Goal: Contribute content: Contribute content

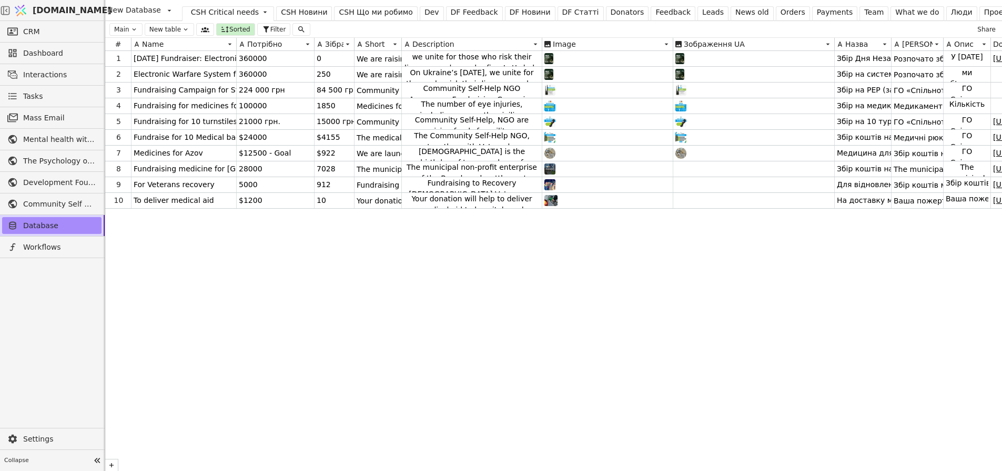
click at [289, 12] on div "CSH Новини" at bounding box center [304, 12] width 46 height 11
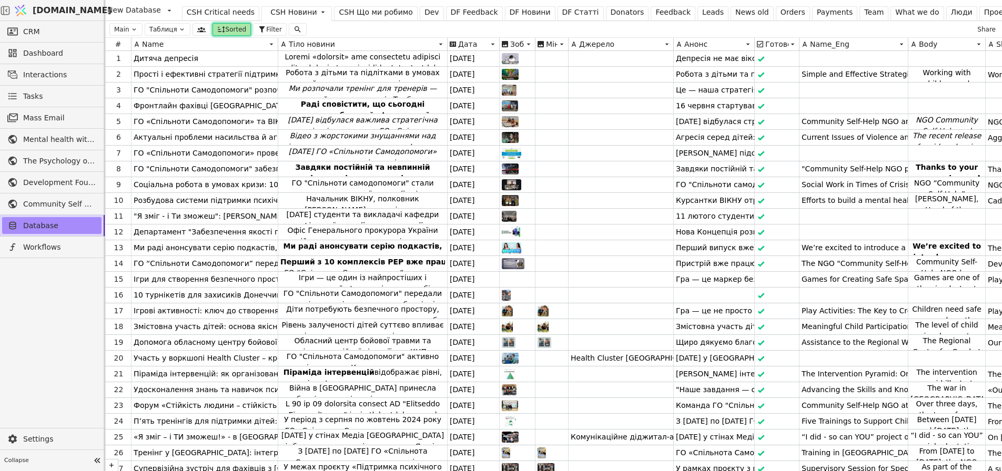
click at [226, 28] on span "Sorted" at bounding box center [236, 29] width 21 height 9
click at [255, 67] on button "Descending" at bounding box center [267, 66] width 52 height 15
click at [454, 26] on div "Main Таблиця Sorted Sort by Дата публікації Order Ascending Descending Filter S…" at bounding box center [553, 29] width 897 height 17
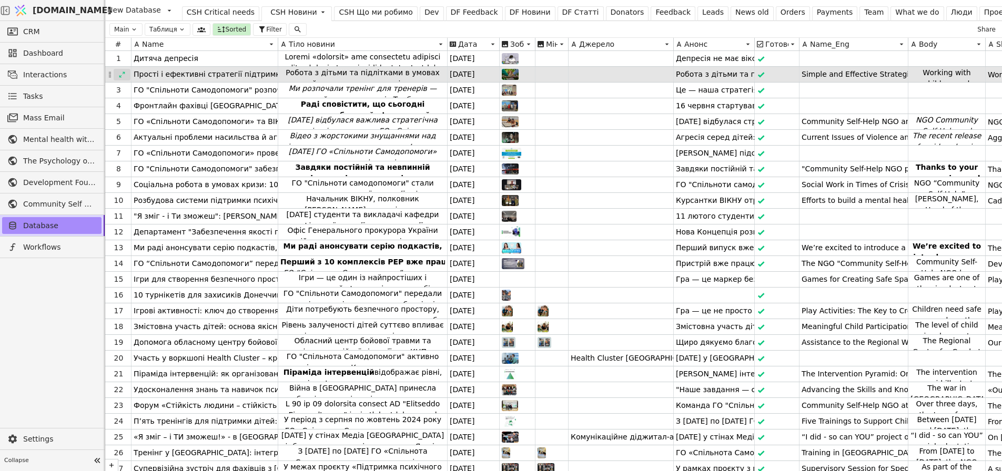
click at [116, 73] on div at bounding box center [122, 75] width 17 height 12
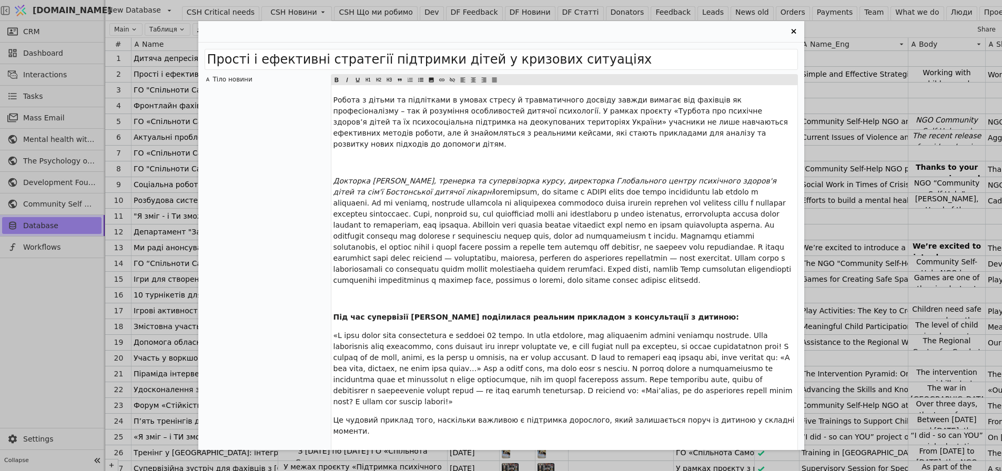
click at [510, 313] on span "Під час супервізії [PERSON_NAME] поділилася реальним прикладом з консультації з…" at bounding box center [536, 317] width 406 height 8
click at [379, 82] on icon "Entry Card" at bounding box center [379, 80] width 6 height 13
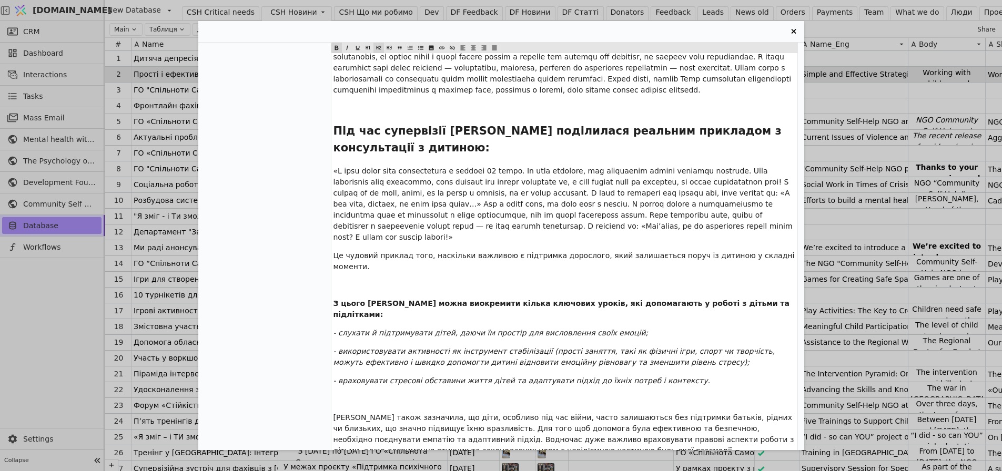
scroll to position [210, 0]
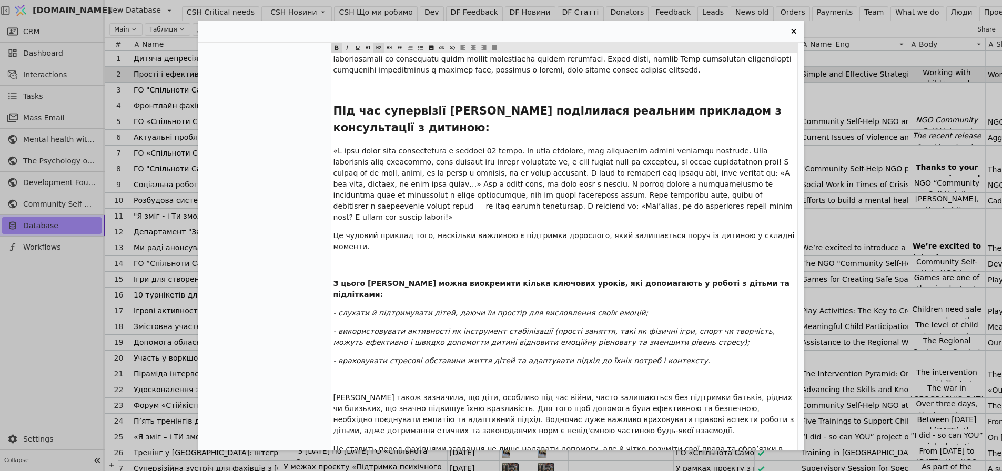
drag, startPoint x: 431, startPoint y: 238, endPoint x: 438, endPoint y: 241, distance: 8.0
click at [431, 238] on div "Робота з дітьми та підлітками в умовах стресу й травматичного досвіду завжди ви…" at bounding box center [564, 230] width 466 height 711
click at [390, 45] on icon "Entry Card" at bounding box center [389, 48] width 6 height 13
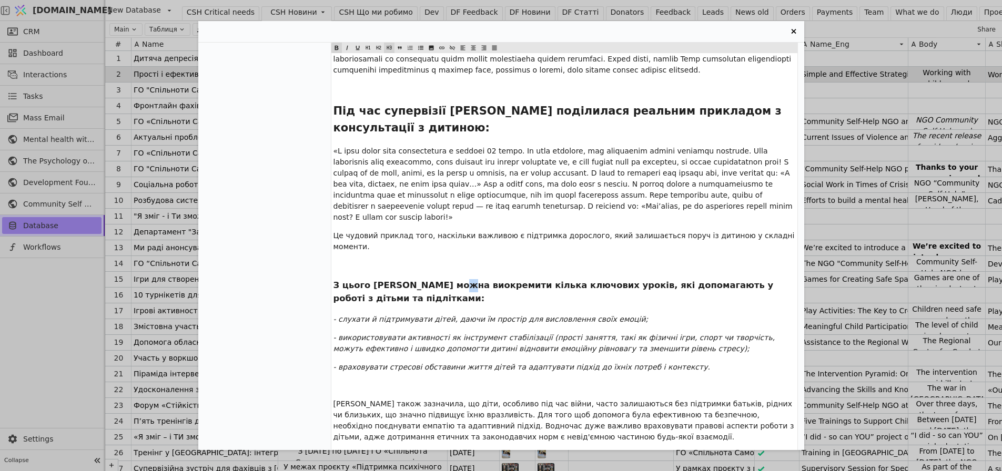
click at [403, 105] on span "Під час супервізії [PERSON_NAME] поділилася реальним прикладом з консультації з…" at bounding box center [559, 119] width 452 height 29
click at [388, 45] on icon "Entry Card" at bounding box center [389, 48] width 6 height 13
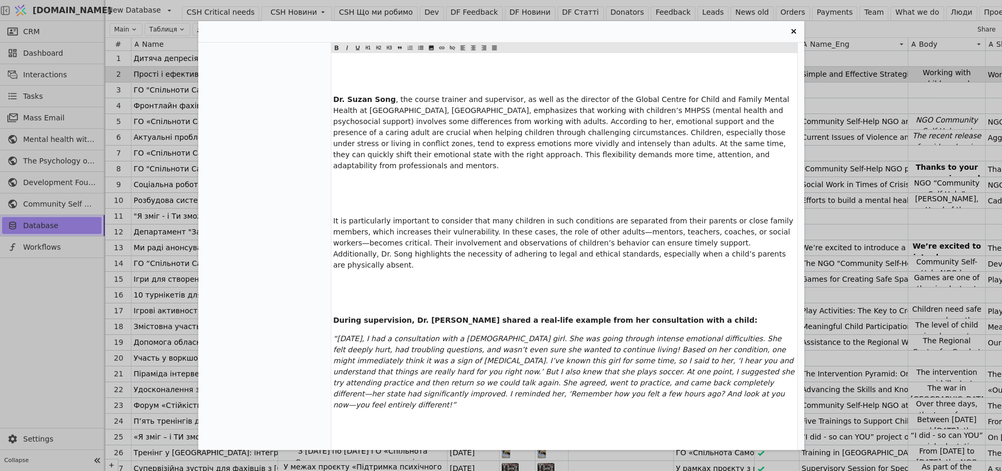
scroll to position [1473, 0]
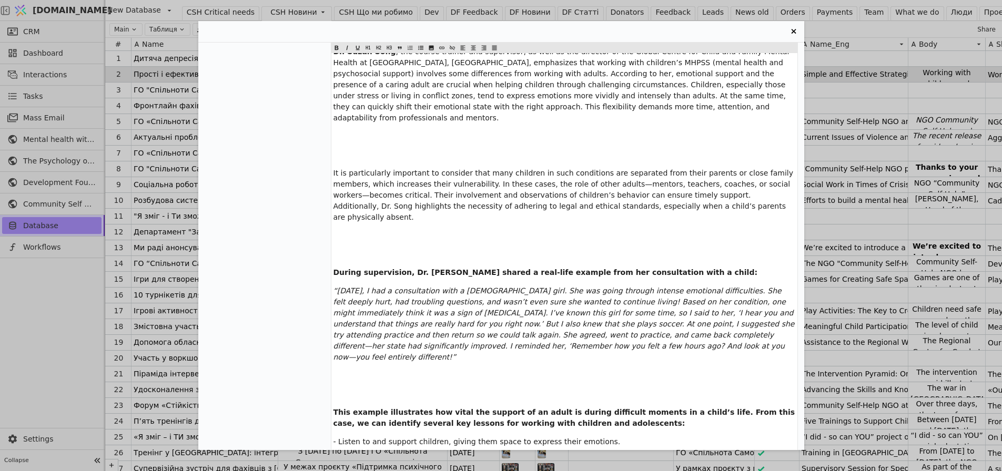
click at [468, 268] on span "During supervision, Dr. [PERSON_NAME] shared a real-life example from her consu…" at bounding box center [545, 272] width 424 height 8
click at [385, 47] on span "Entry Card" at bounding box center [389, 48] width 11 height 11
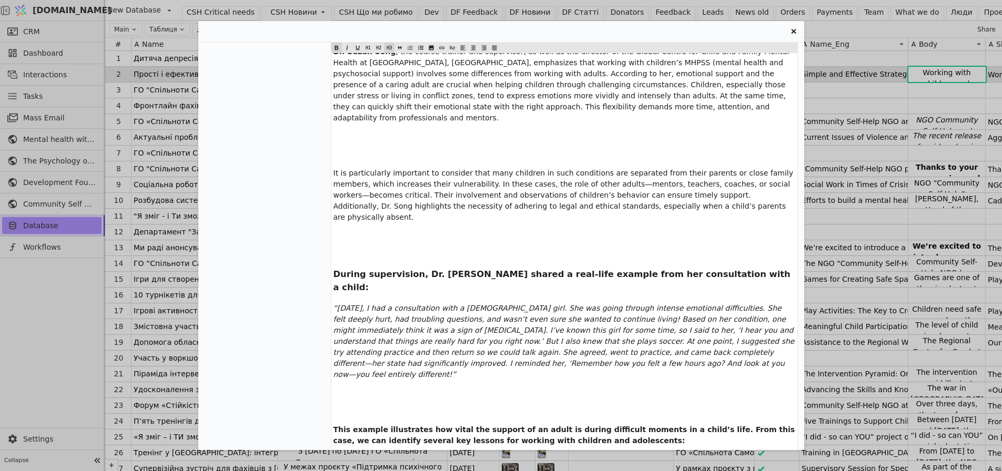
click at [352, 135] on div "Working with children and adolescents experiencing stress and trauma always req…" at bounding box center [564, 352] width 466 height 809
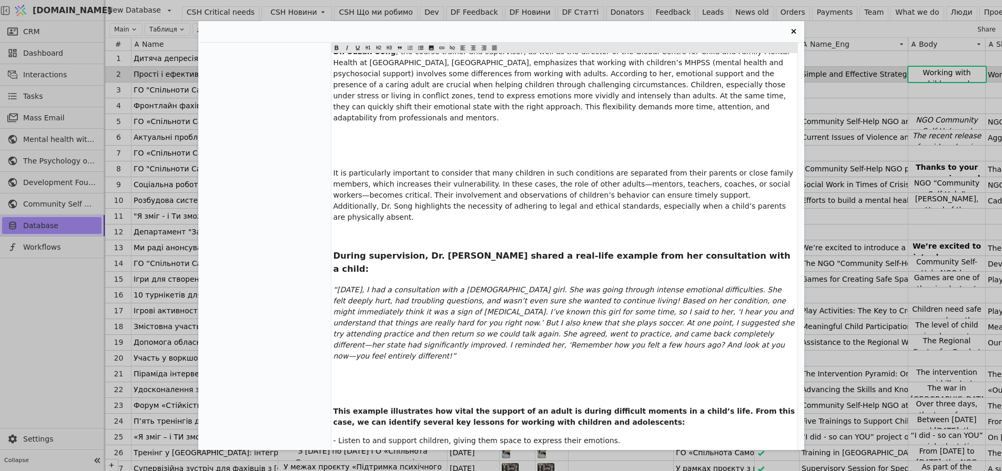
click at [397, 251] on div "Working with children and adolescents experiencing stress and trauma always req…" at bounding box center [564, 343] width 466 height 791
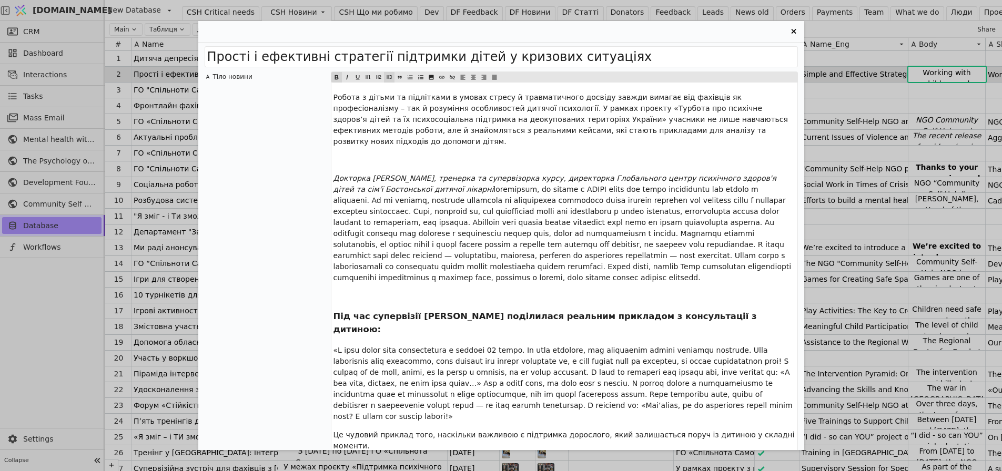
scroll to position [0, 0]
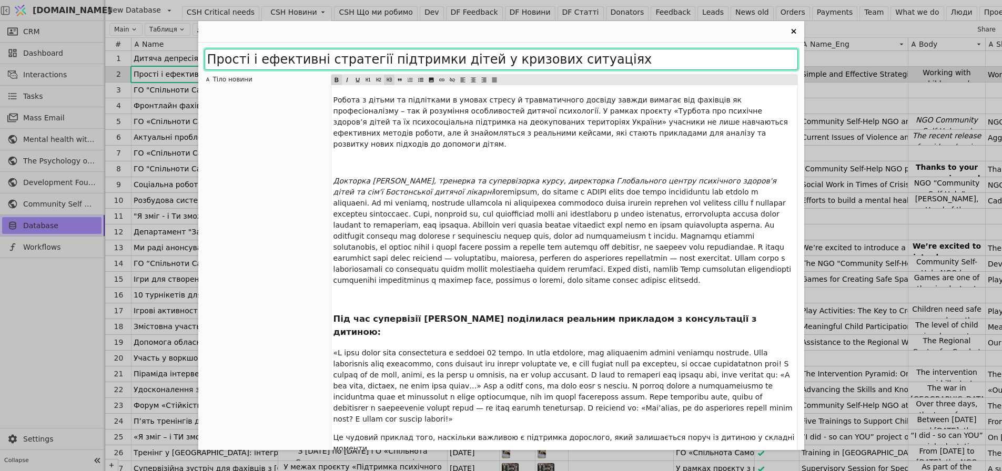
drag, startPoint x: 595, startPoint y: 61, endPoint x: 125, endPoint y: 67, distance: 469.7
click at [49, 65] on div "Прості і ефективні стратегії підтримки дітей у кризових ситуаціях Тіло новини Р…" at bounding box center [501, 235] width 1002 height 471
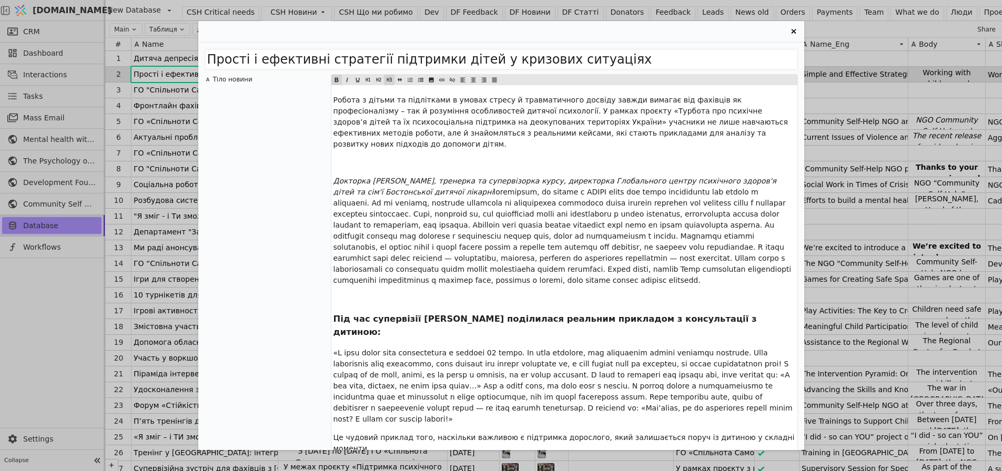
click at [796, 29] on icon "Entry Card" at bounding box center [793, 31] width 13 height 13
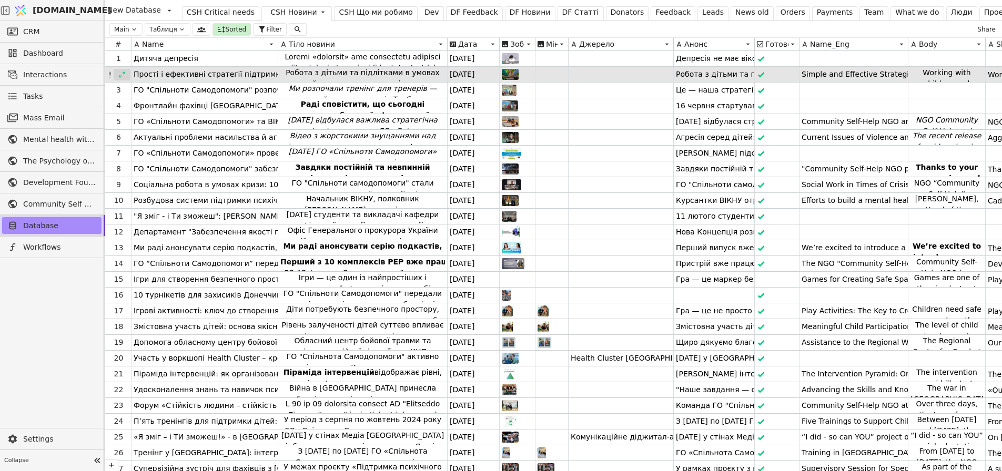
click at [119, 71] on icon at bounding box center [121, 74] width 7 height 7
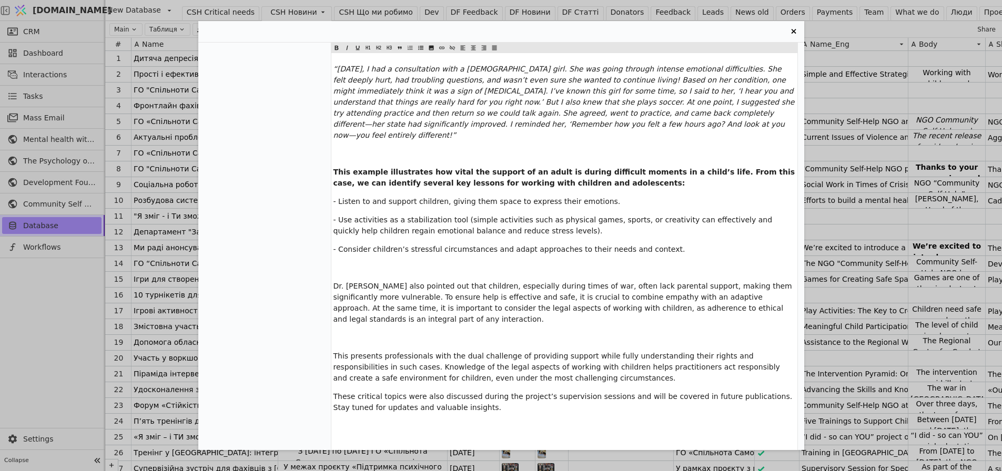
scroll to position [8, 0]
drag, startPoint x: 791, startPoint y: 28, endPoint x: 784, endPoint y: 31, distance: 7.8
click at [792, 28] on icon "Entry Card" at bounding box center [793, 31] width 13 height 13
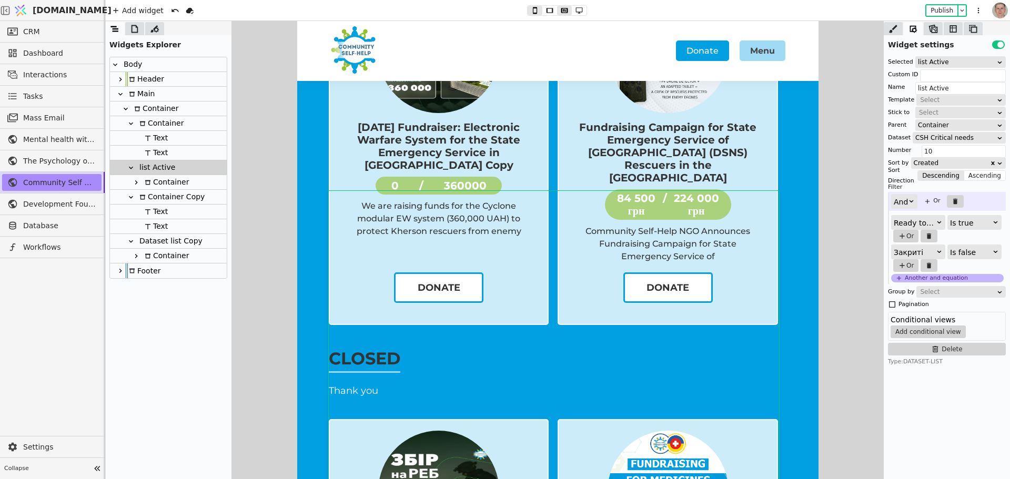
scroll to position [210, 0]
click at [135, 30] on icon at bounding box center [134, 29] width 11 height 11
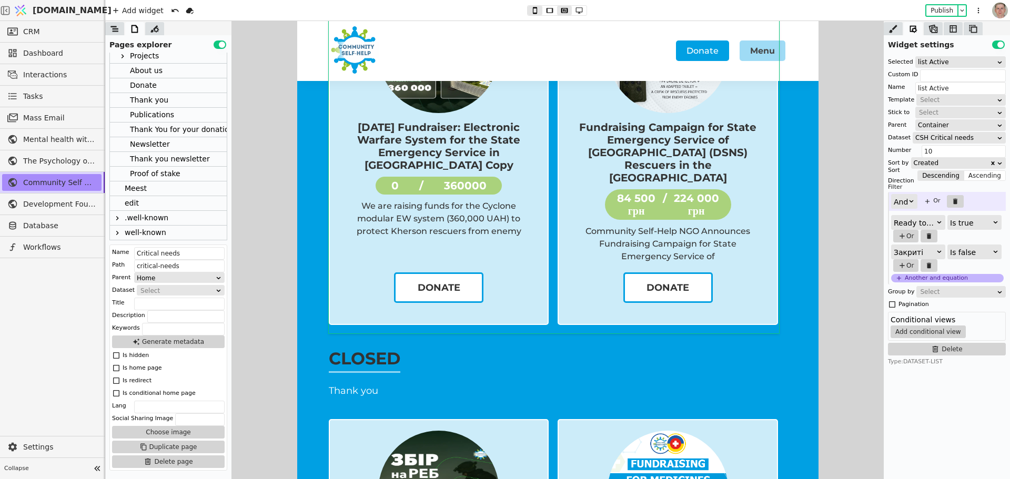
scroll to position [93, 0]
click at [117, 217] on icon at bounding box center [117, 218] width 8 height 8
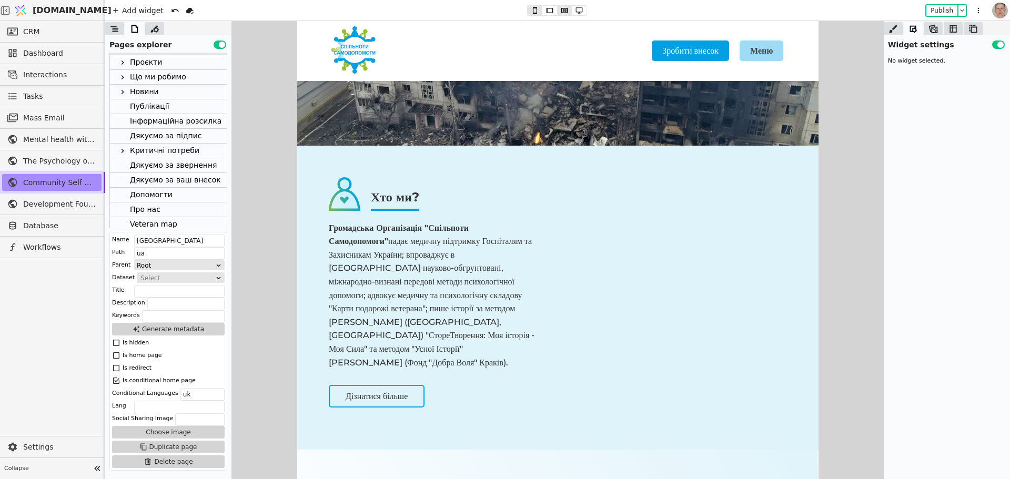
scroll to position [245, 0]
click at [153, 109] on div "Новини" at bounding box center [144, 110] width 29 height 14
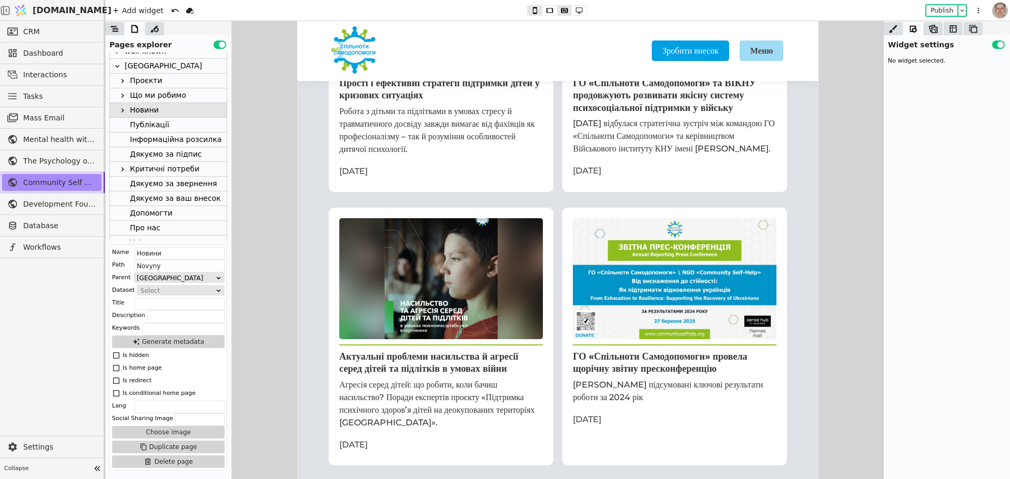
click at [120, 109] on icon at bounding box center [122, 110] width 8 height 8
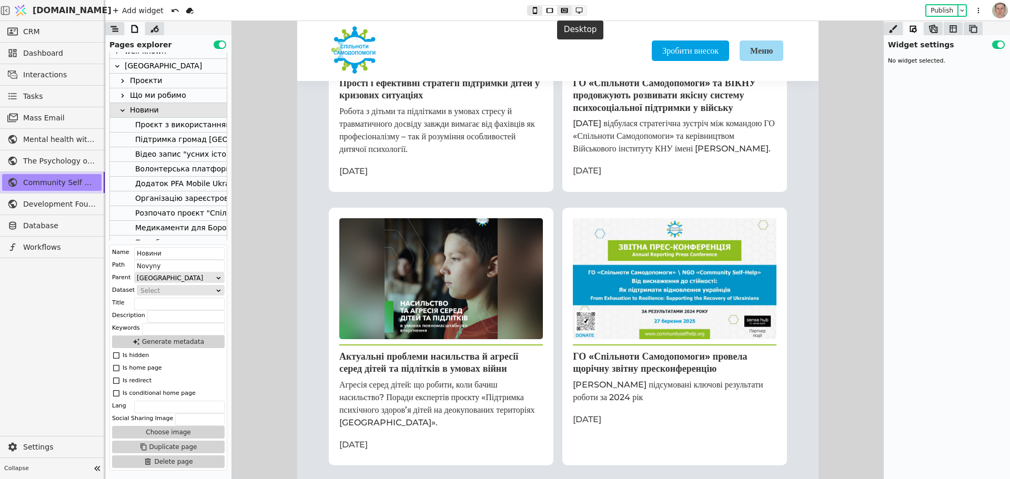
click at [580, 9] on icon at bounding box center [579, 10] width 13 height 7
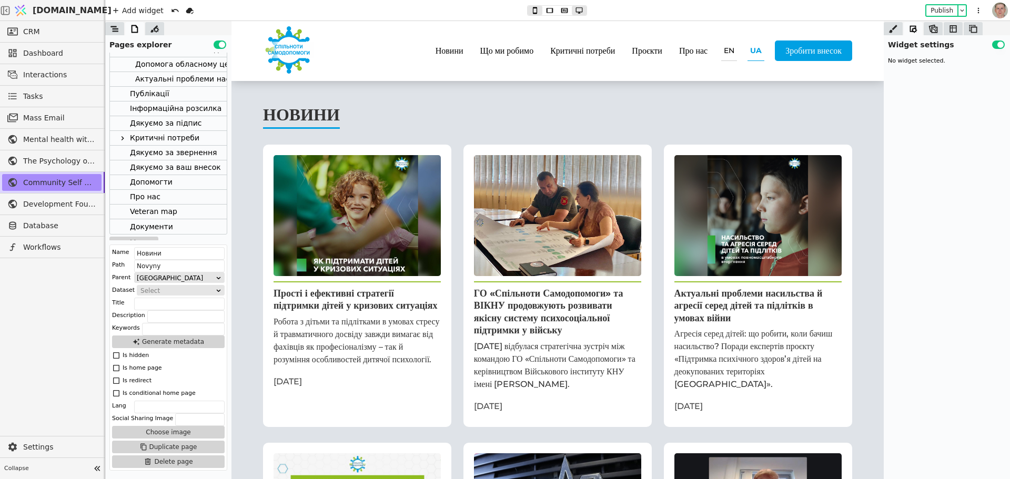
scroll to position [2606, 0]
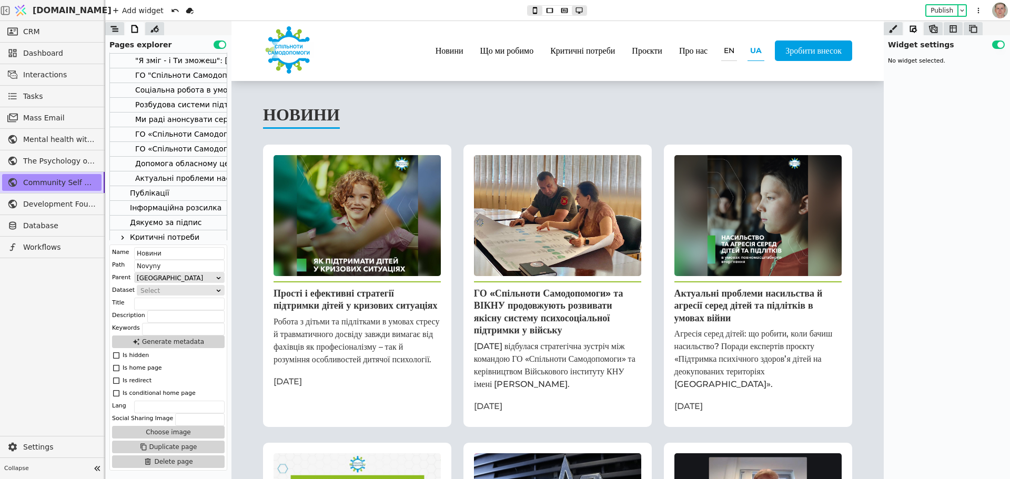
click at [190, 178] on div "Актуальні проблеми насильства й агресії серед дітей та підлітків в умовах війни" at bounding box center [293, 178] width 316 height 14
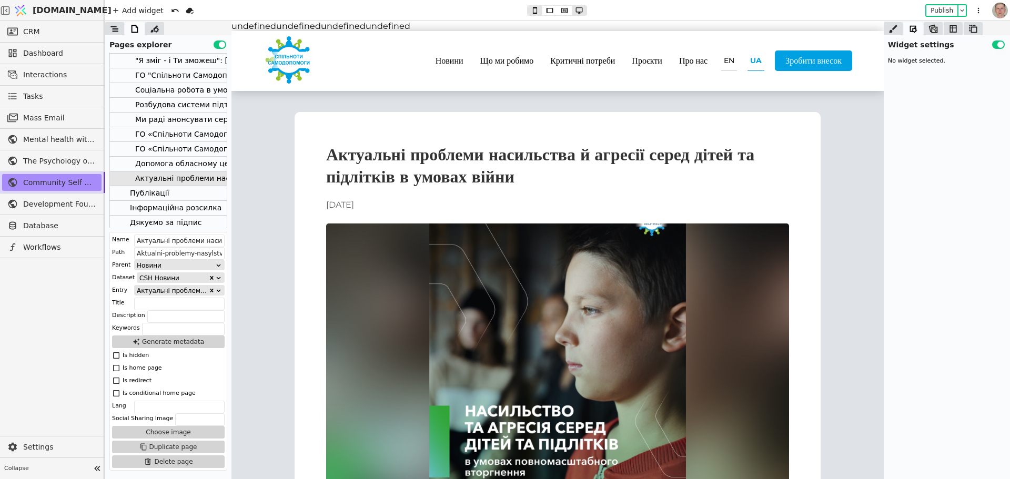
click at [180, 160] on div "Допомога обласному центру бойової травми в [GEOGRAPHIC_DATA]" at bounding box center [265, 164] width 260 height 14
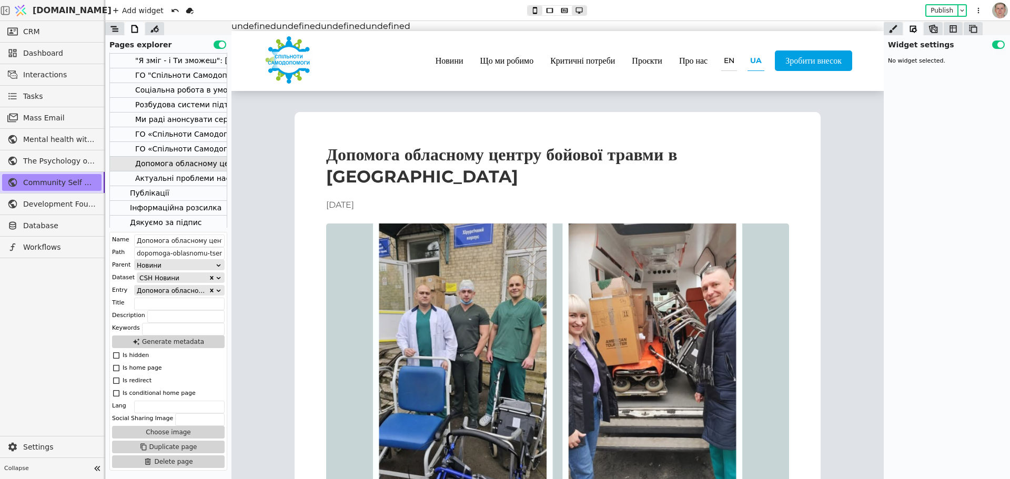
click at [192, 143] on div "ГО «Спільноти Самодопомоги» та ВІКНУ продовжують розвивати якісну систему психо…" at bounding box center [365, 149] width 461 height 14
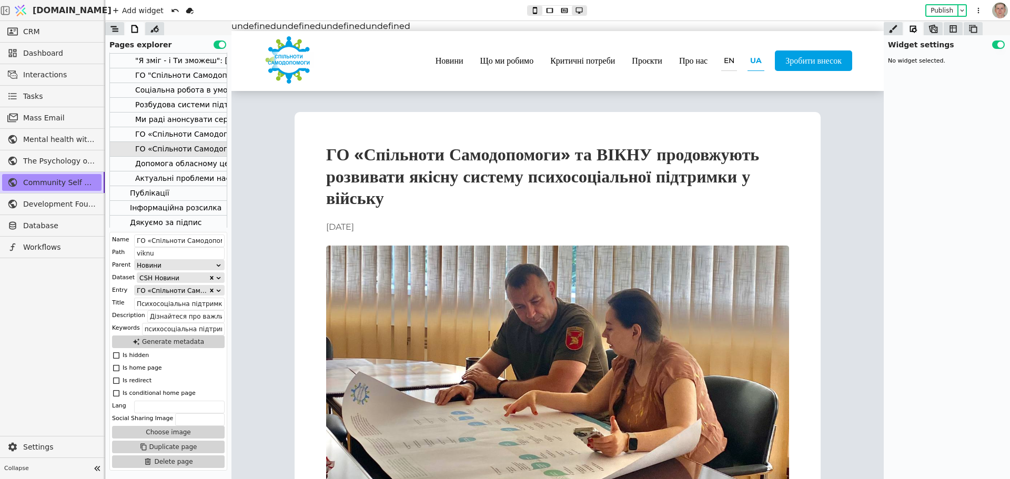
click at [194, 129] on div "ГО «Спільноти Самодопомоги» провела щорічну звітну пресконференцію" at bounding box center [279, 134] width 288 height 14
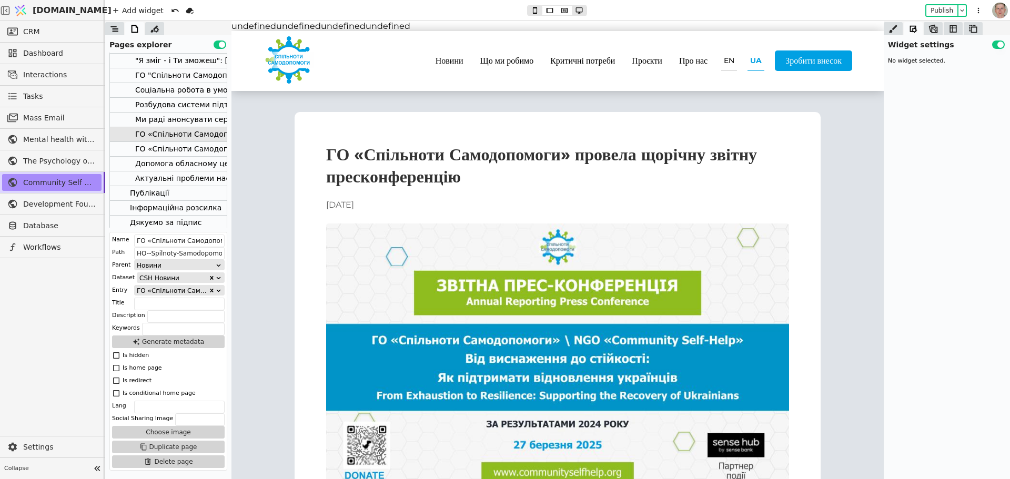
scroll to position [2557, 0]
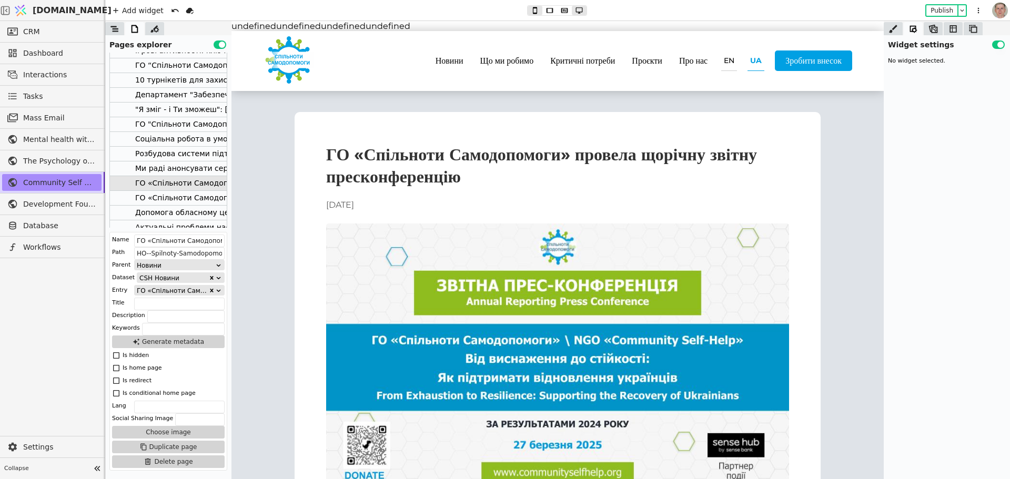
type button "3"
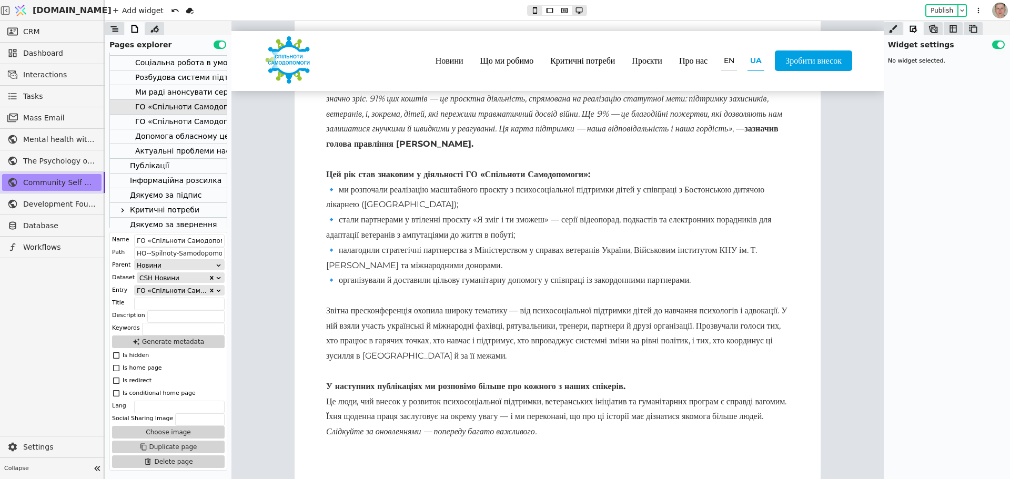
scroll to position [2666, 0]
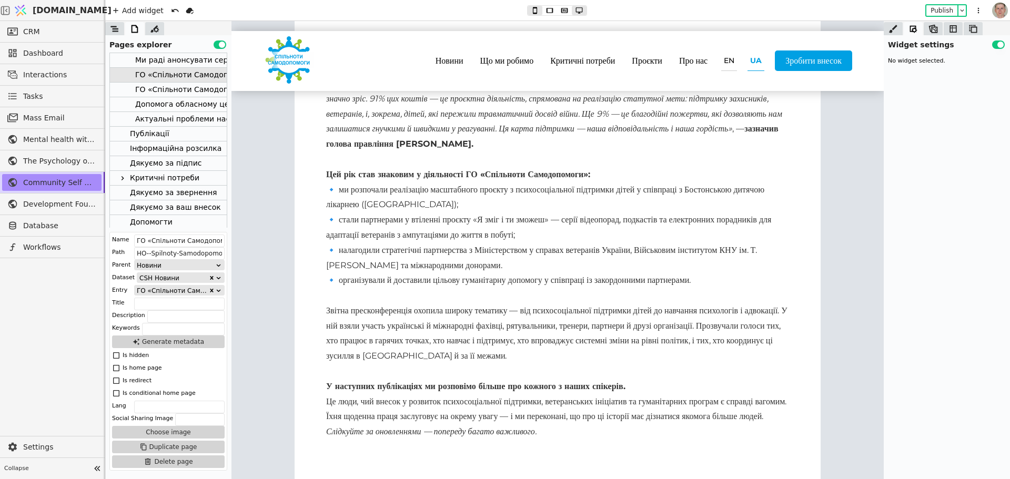
click at [181, 116] on div "Актуальні проблеми насильства й агресії серед дітей та підлітків в умовах війни" at bounding box center [293, 119] width 316 height 14
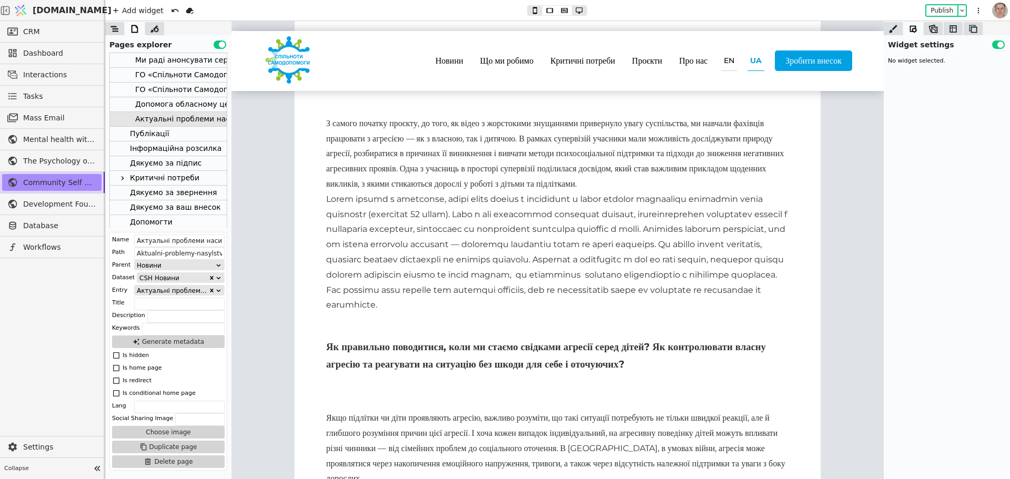
scroll to position [655, 0]
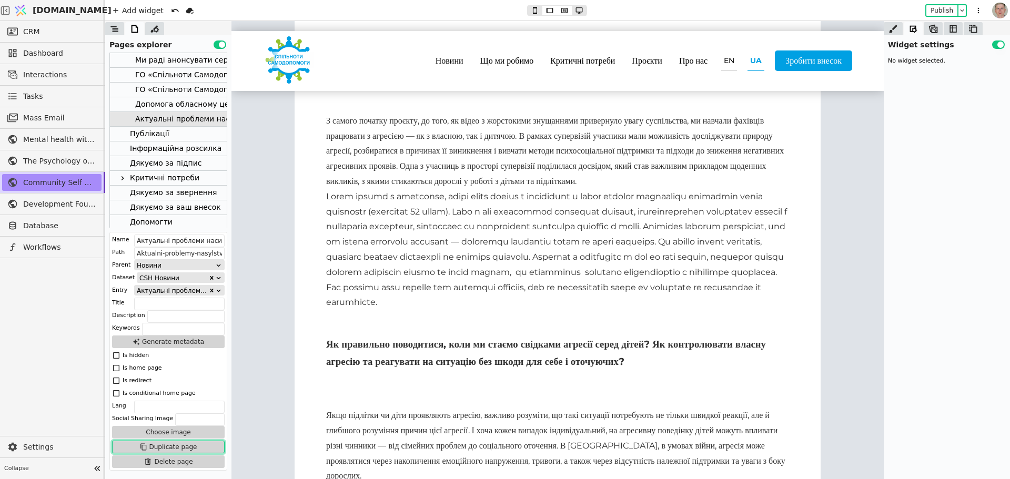
click at [195, 446] on button "Duplicate page" at bounding box center [168, 447] width 113 height 13
click at [192, 129] on div "Актуальні проблеми насильства й агресії серед дітей та підлітків в умовах війни…" at bounding box center [303, 134] width 337 height 14
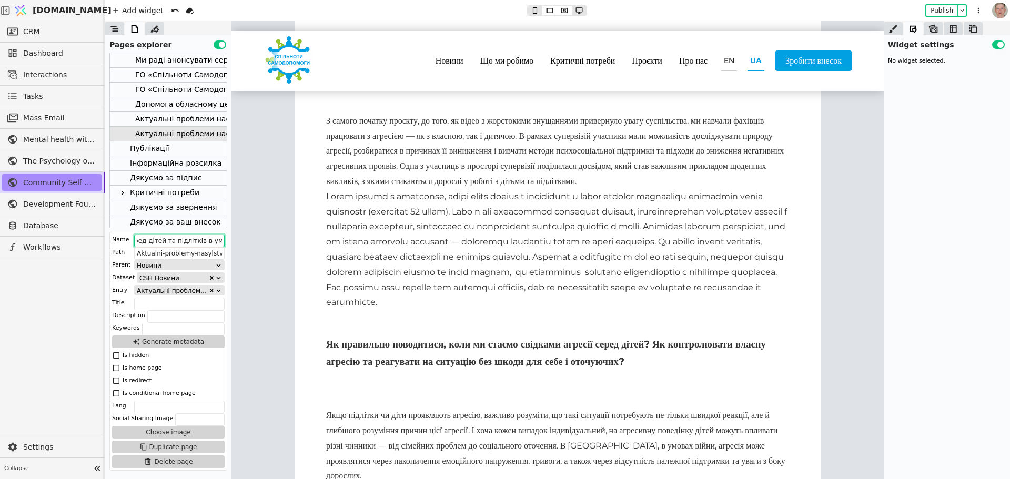
scroll to position [0, 163]
drag, startPoint x: 457, startPoint y: 263, endPoint x: 280, endPoint y: 242, distance: 178.0
click at [199, 240] on input "Актуальні проблеми насильства й агресії серед дітей та підлітків в умовах війни…" at bounding box center [179, 241] width 90 height 13
paste input "рості і ефективні стратегії підтримки дітей у кризових ситуаціях"
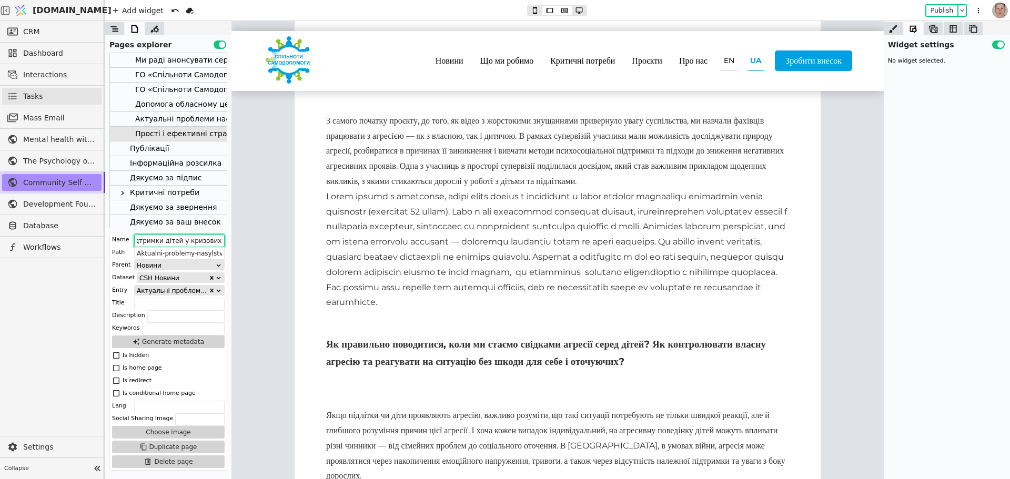
type input "Прості і ефективні стратегії підтримки дітей у кризових ситуаціях"
click at [170, 257] on input "Aktualni-problemy-nasylstva-y-ahresiyi-sered-ditey-ta-pidlitkiv-v-umovakh-viyny" at bounding box center [179, 253] width 90 height 13
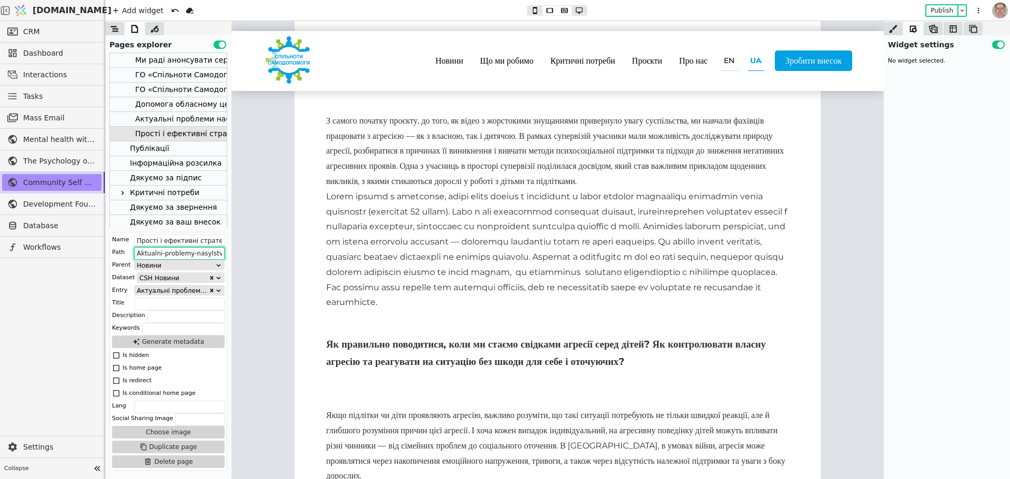
paste input "prosti-i-efektyvni-strategiji-pidtrymky-ditej-u-kryzovyh-sytuatsijah"
type input "prosti-i-efektyvni-strategiji-pidtrymky-ditej-u-kryzovyh-sytuatsijah"
click at [202, 238] on input "Прості і ефективні стратегії підтримки дітей у кризових ситуаціях" at bounding box center [179, 241] width 90 height 13
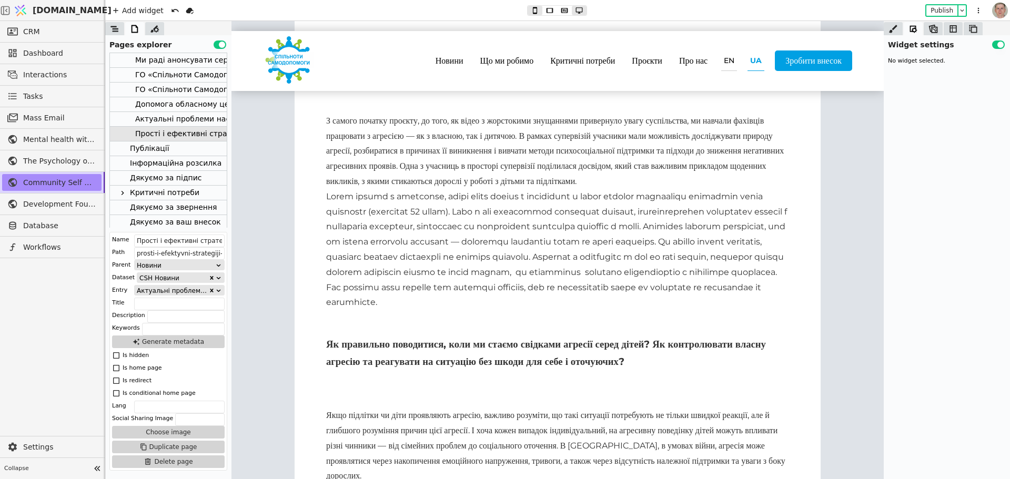
click at [187, 290] on div "Актуальні проблеми насильства й агресії серед дітей та підлітків в умовах війни" at bounding box center [173, 290] width 72 height 9
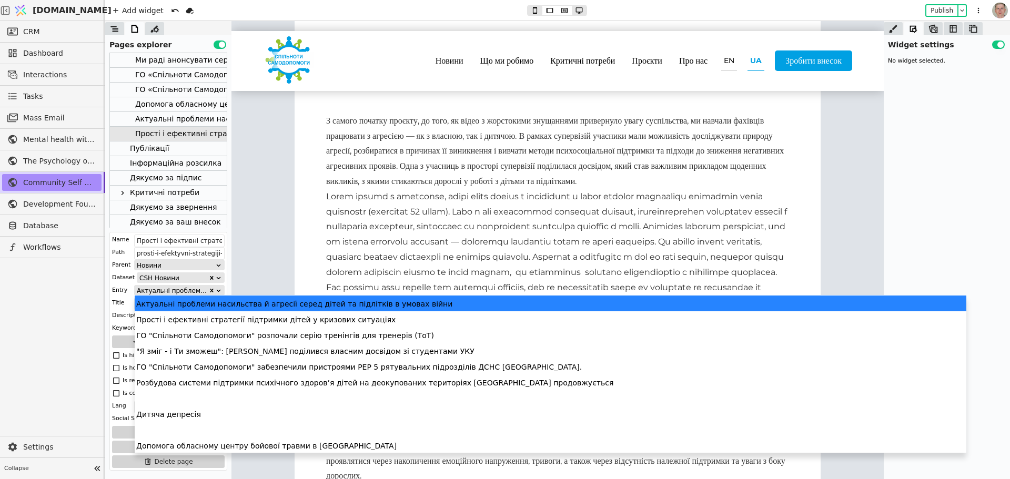
scroll to position [2572, 0]
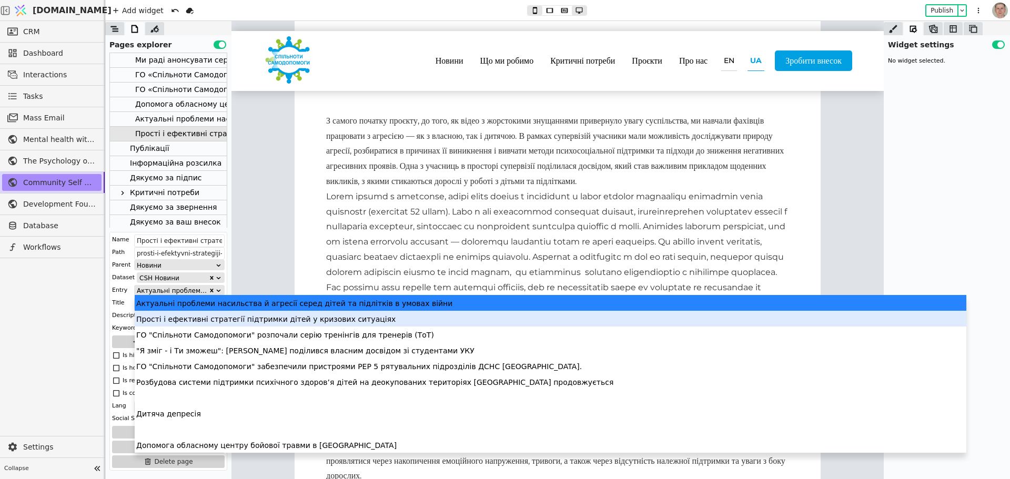
click at [311, 318] on div "Прості і ефективні стратегії підтримки дітей у кризових ситуаціях" at bounding box center [551, 319] width 832 height 16
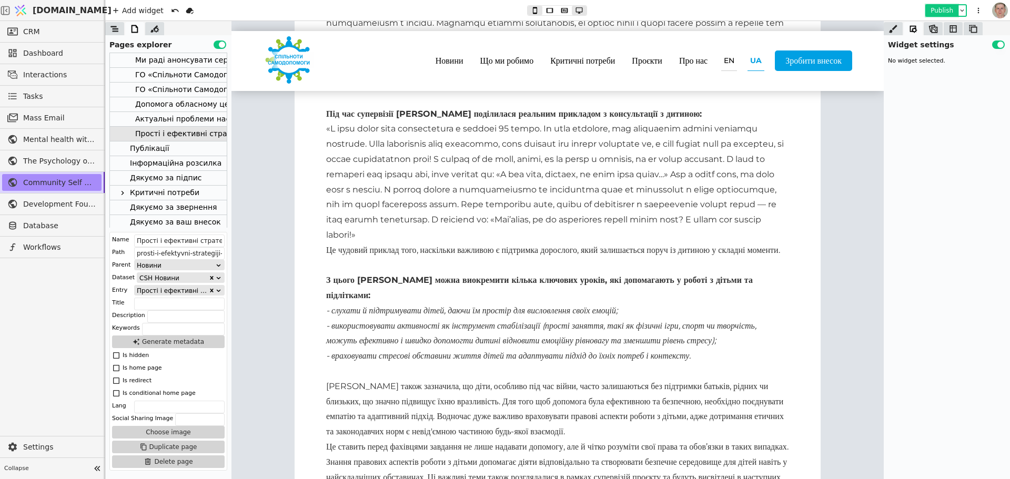
click at [939, 9] on button "Publish" at bounding box center [941, 10] width 31 height 11
click at [172, 340] on button "Generate metadata" at bounding box center [168, 342] width 113 height 13
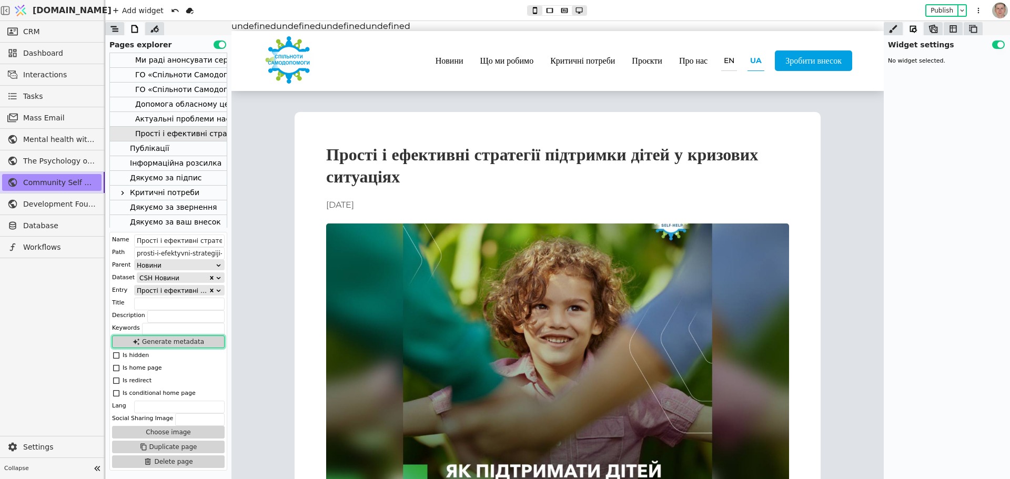
scroll to position [0, 0]
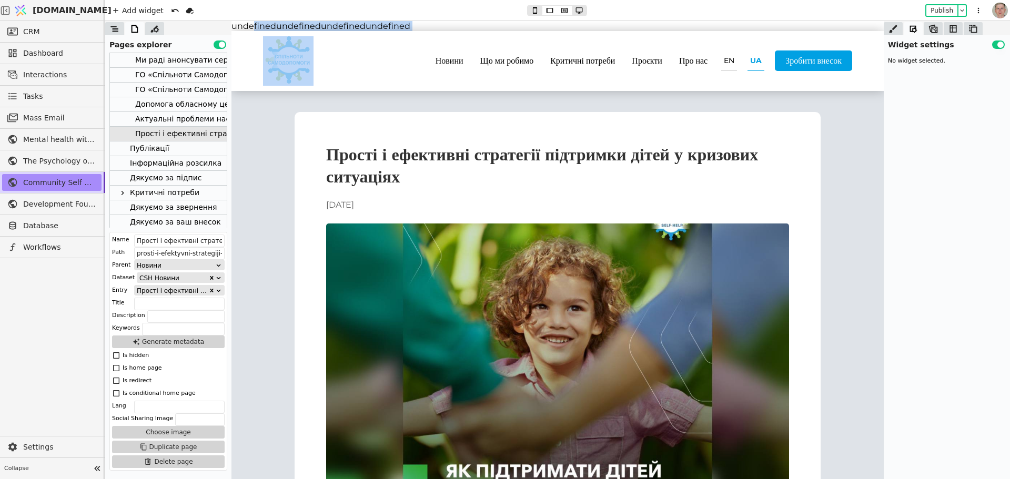
copy body "undefinedundefinedundefinedundefined"
drag, startPoint x: 57, startPoint y: 95, endPoint x: 171, endPoint y: 99, distance: 113.7
click at [57, 95] on link "Tasks" at bounding box center [51, 96] width 99 height 17
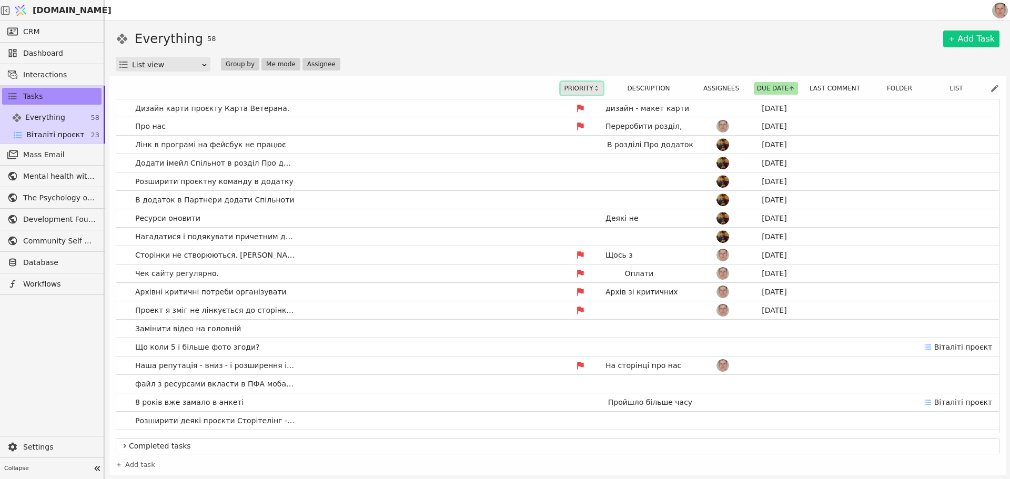
click at [572, 88] on button "Priority" at bounding box center [582, 88] width 42 height 13
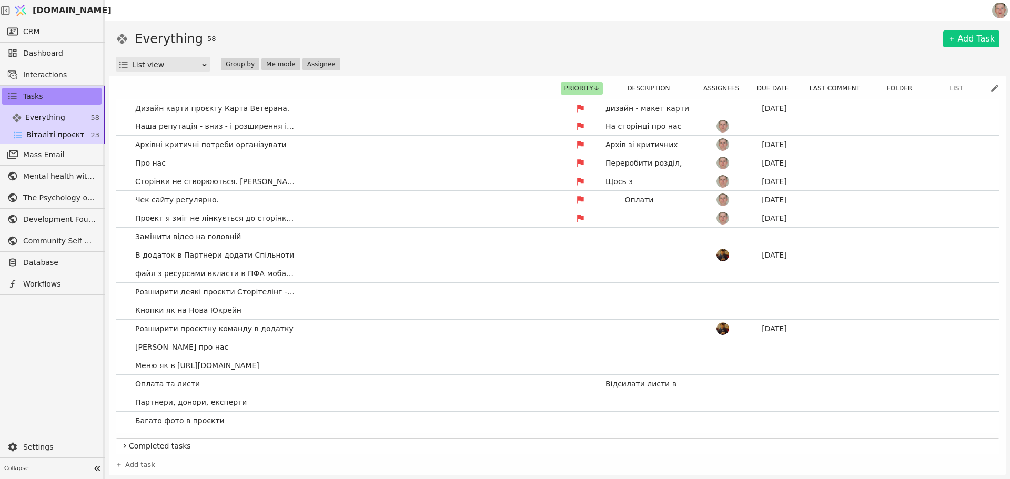
click at [993, 88] on icon at bounding box center [994, 88] width 9 height 9
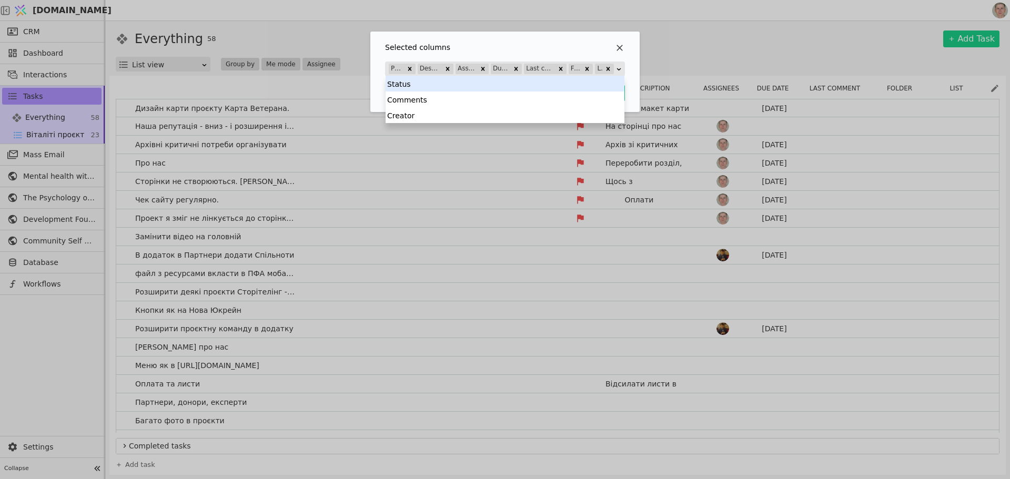
drag, startPoint x: 465, startPoint y: 69, endPoint x: 379, endPoint y: 122, distance: 101.5
click at [387, 79] on body "Svit.One CRM Dashboard Interactions Tasks Everything 58 Віталіті проєкт 23 Mass…" at bounding box center [505, 239] width 1010 height 479
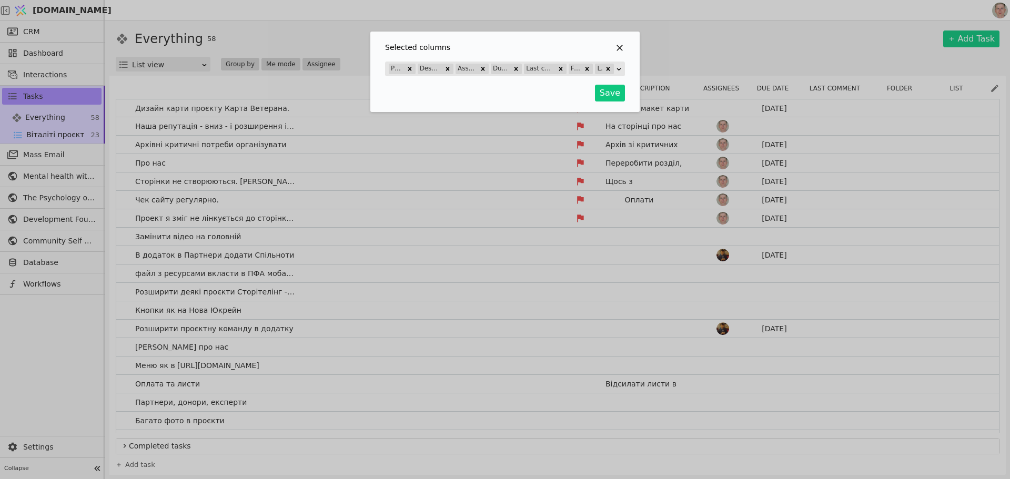
click at [622, 45] on icon "Selected column" at bounding box center [619, 48] width 6 height 6
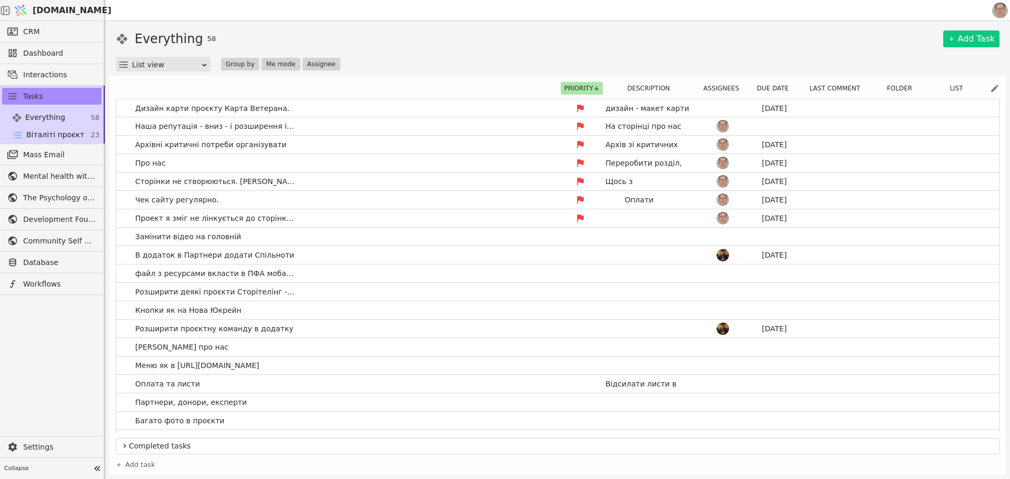
click at [610, 43] on div "Everything 58 Add Task" at bounding box center [558, 38] width 884 height 19
